Goal: Task Accomplishment & Management: Use online tool/utility

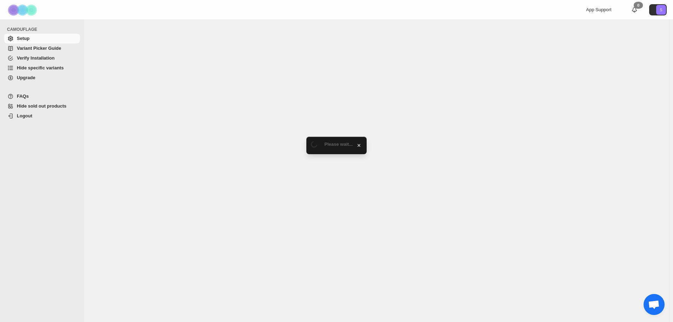
click at [41, 59] on span "Verify Installation" at bounding box center [36, 57] width 38 height 5
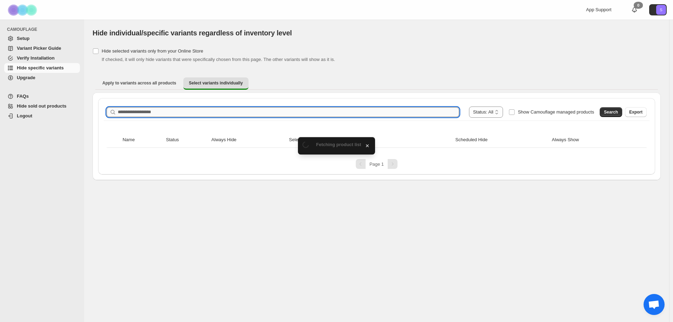
click at [220, 108] on input "Search product name" at bounding box center [288, 112] width 341 height 10
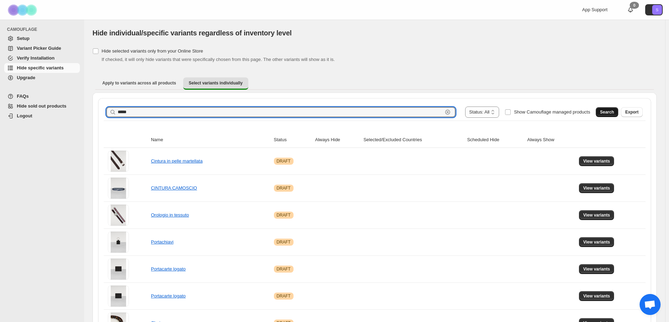
type input "*****"
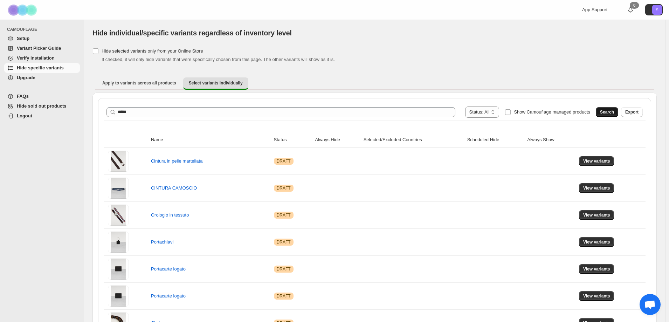
click at [608, 109] on button "Search" at bounding box center [607, 112] width 22 height 10
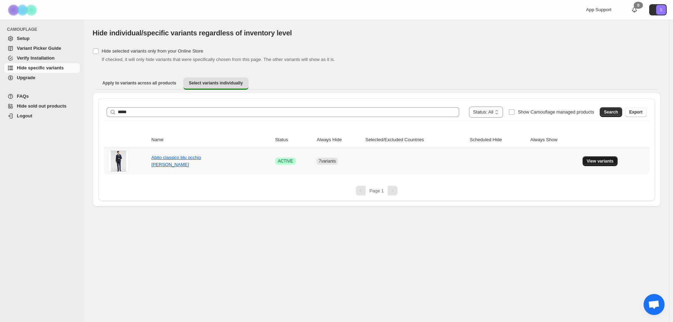
click at [613, 161] on span "View variants" at bounding box center [600, 161] width 27 height 6
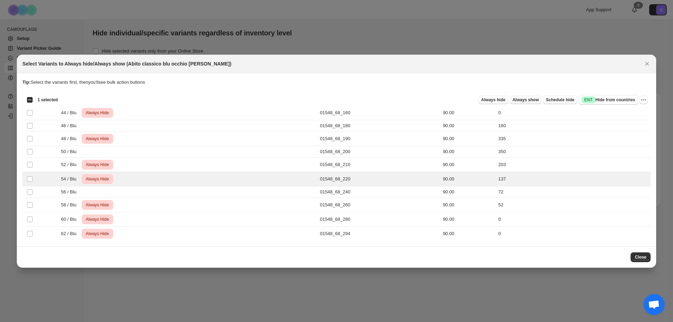
click at [539, 100] on span "Always show" at bounding box center [525, 100] width 26 height 6
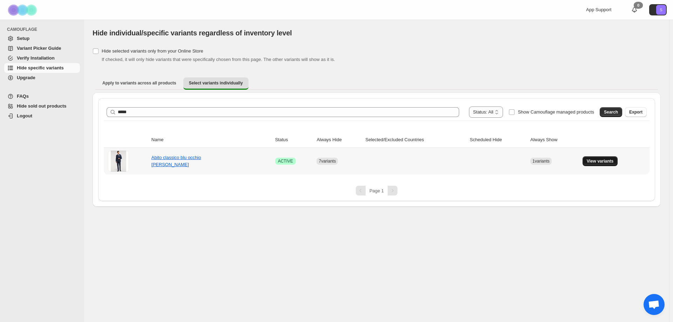
click at [600, 159] on span "View variants" at bounding box center [600, 161] width 27 height 6
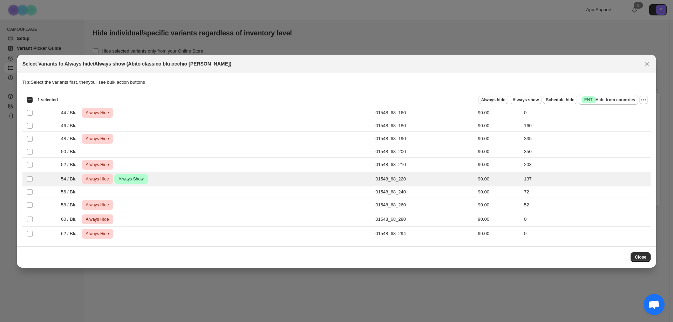
click at [502, 101] on span "Always hide" at bounding box center [493, 100] width 24 height 6
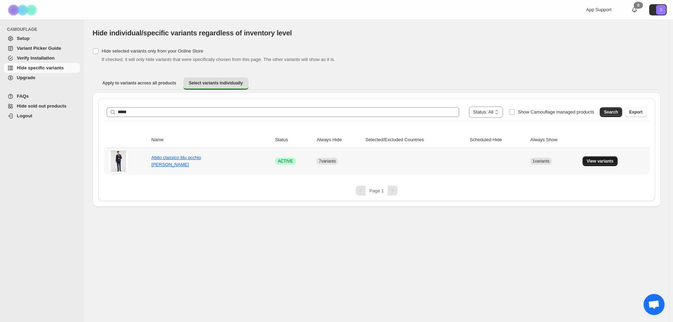
click at [593, 161] on span "View variants" at bounding box center [600, 161] width 27 height 6
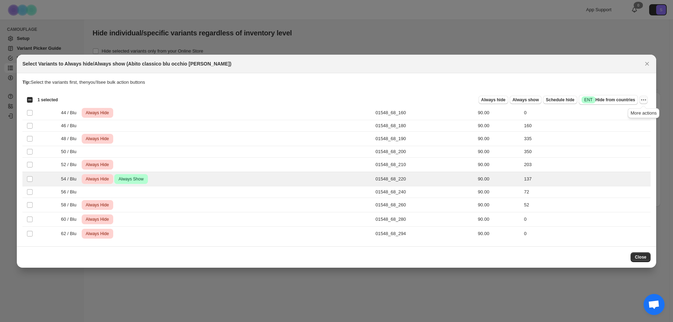
click at [646, 100] on icon "More actions" at bounding box center [643, 99] width 7 height 7
click at [620, 113] on span "Undo always hide" at bounding box center [611, 113] width 36 height 5
click at [644, 101] on icon "More actions" at bounding box center [643, 99] width 7 height 7
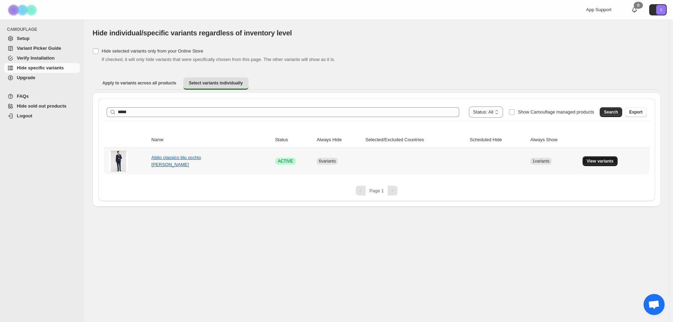
click at [598, 164] on span "View variants" at bounding box center [600, 161] width 27 height 6
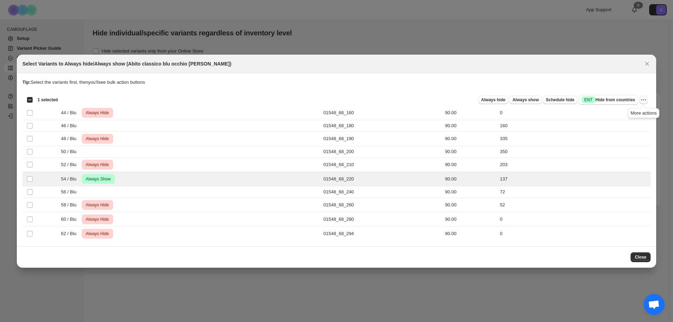
click at [642, 98] on icon "More actions" at bounding box center [643, 99] width 7 height 7
click at [630, 128] on span "Undo always show" at bounding box center [618, 125] width 51 height 7
